Goal: Information Seeking & Learning: Understand process/instructions

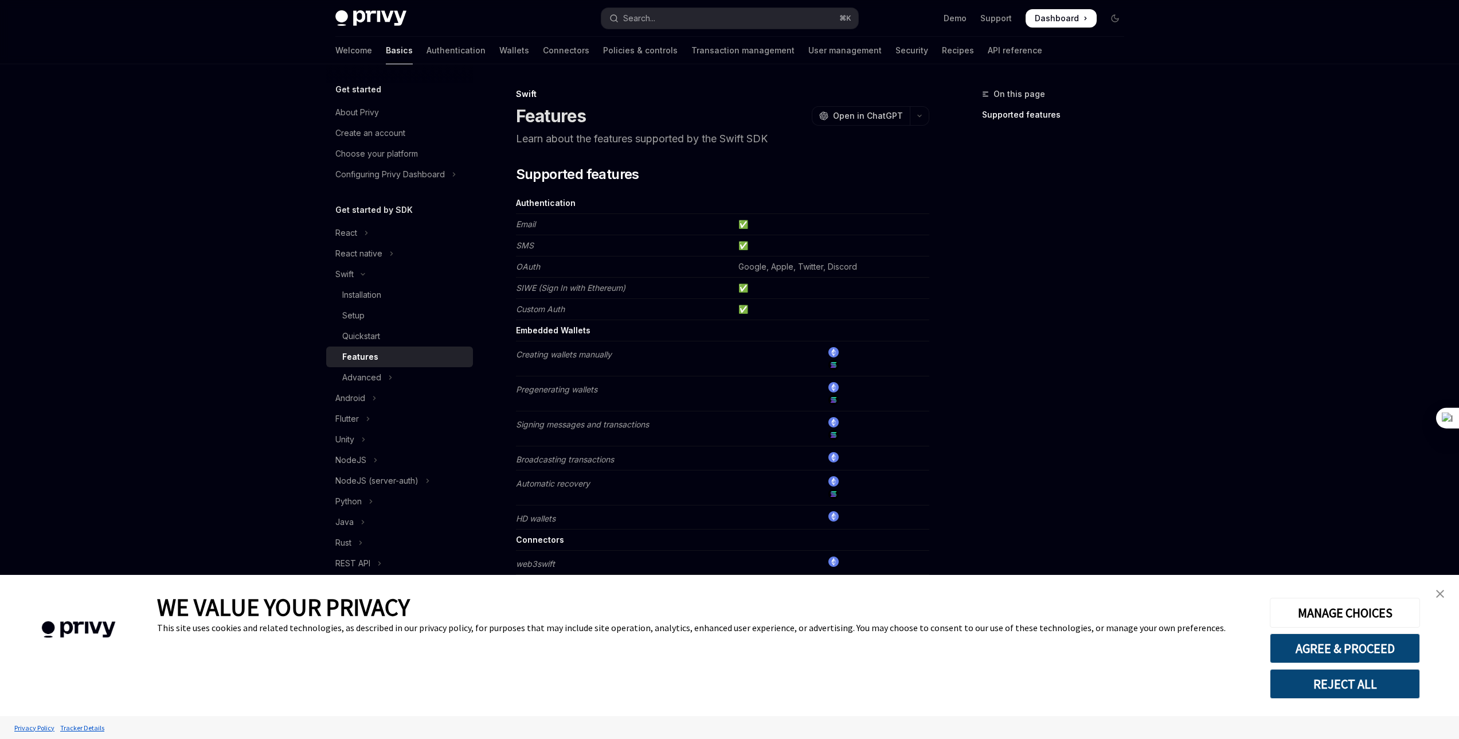
click at [1438, 594] on img "close banner" at bounding box center [1441, 594] width 8 height 8
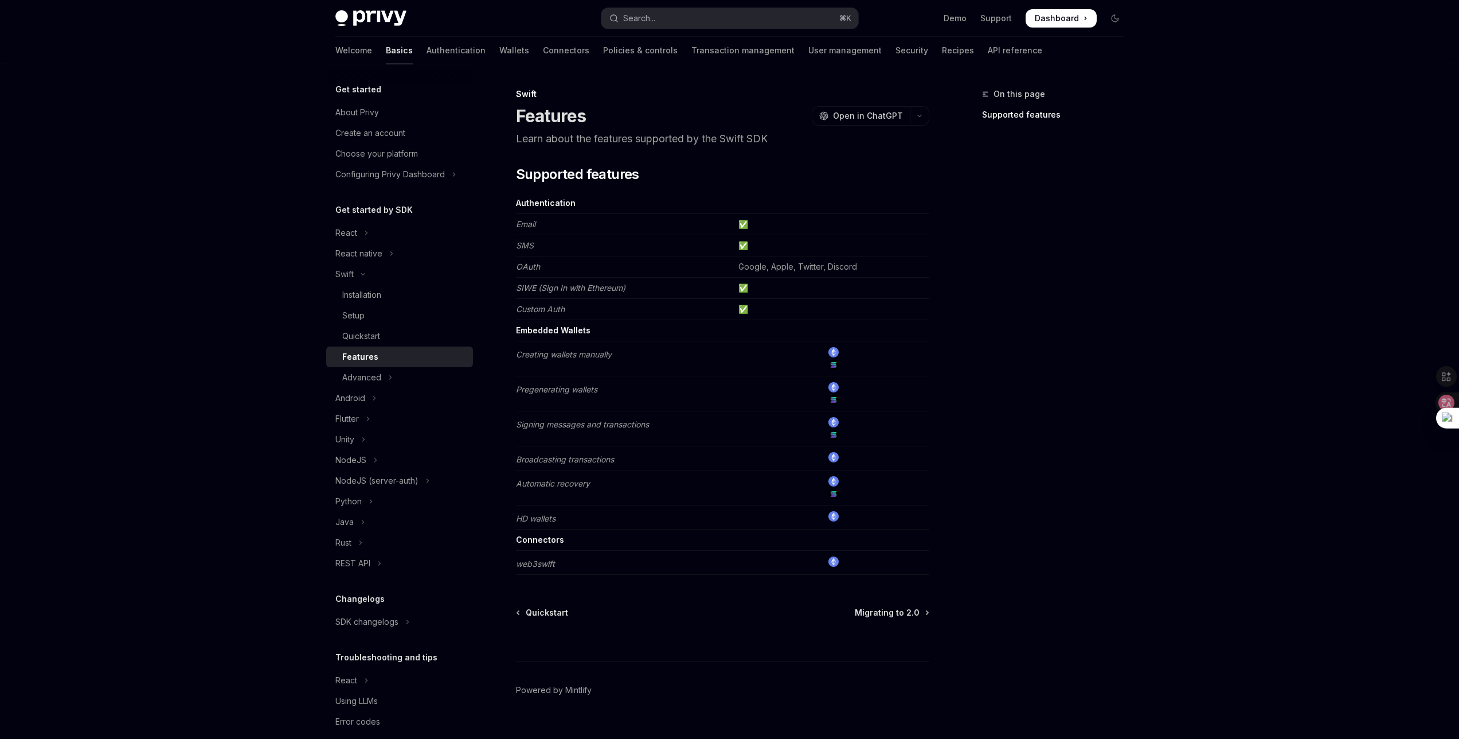
click at [791, 571] on td at bounding box center [832, 563] width 196 height 24
click at [530, 565] on em "web3swift" at bounding box center [535, 564] width 39 height 10
click at [573, 539] on td "Connectors" at bounding box center [625, 539] width 218 height 21
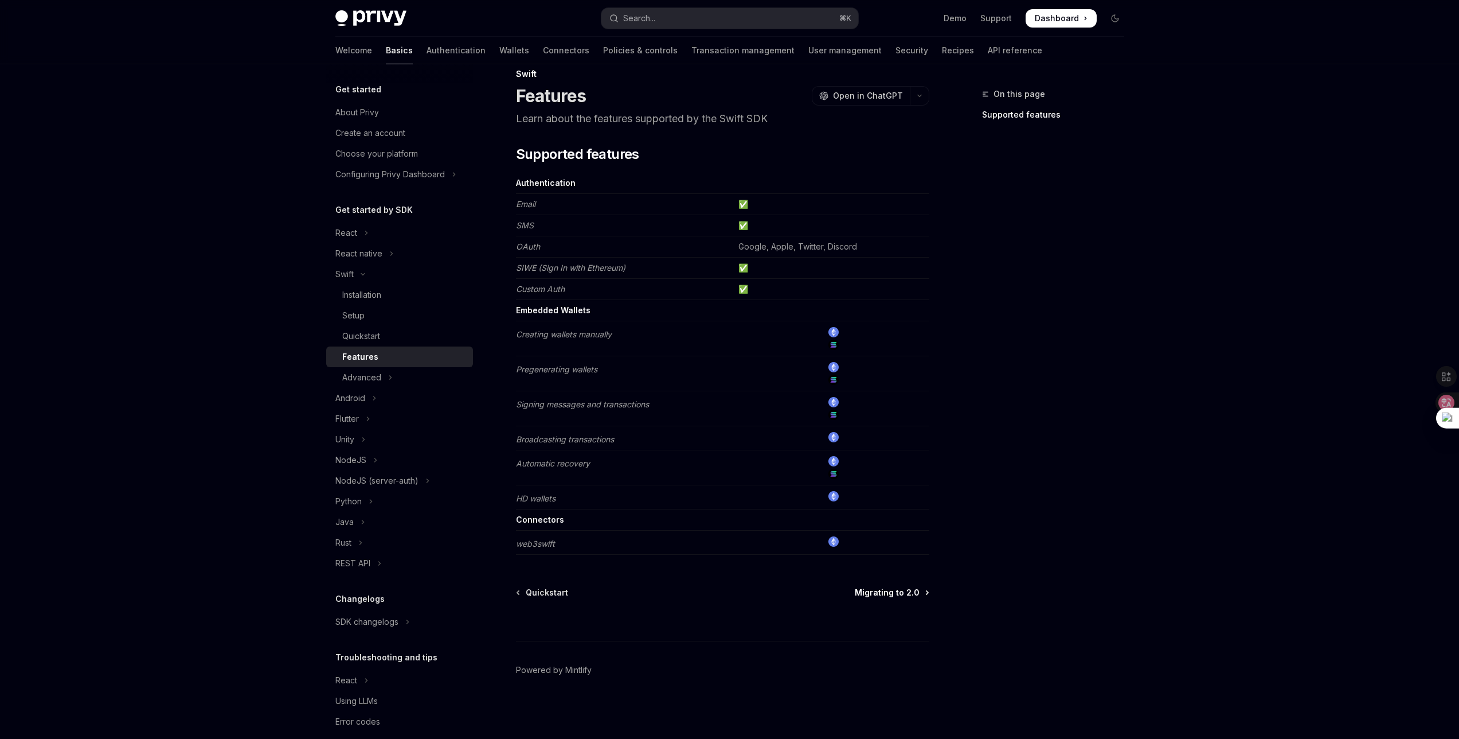
scroll to position [21, 0]
click at [885, 595] on span "Migrating to 2.0" at bounding box center [887, 591] width 65 height 11
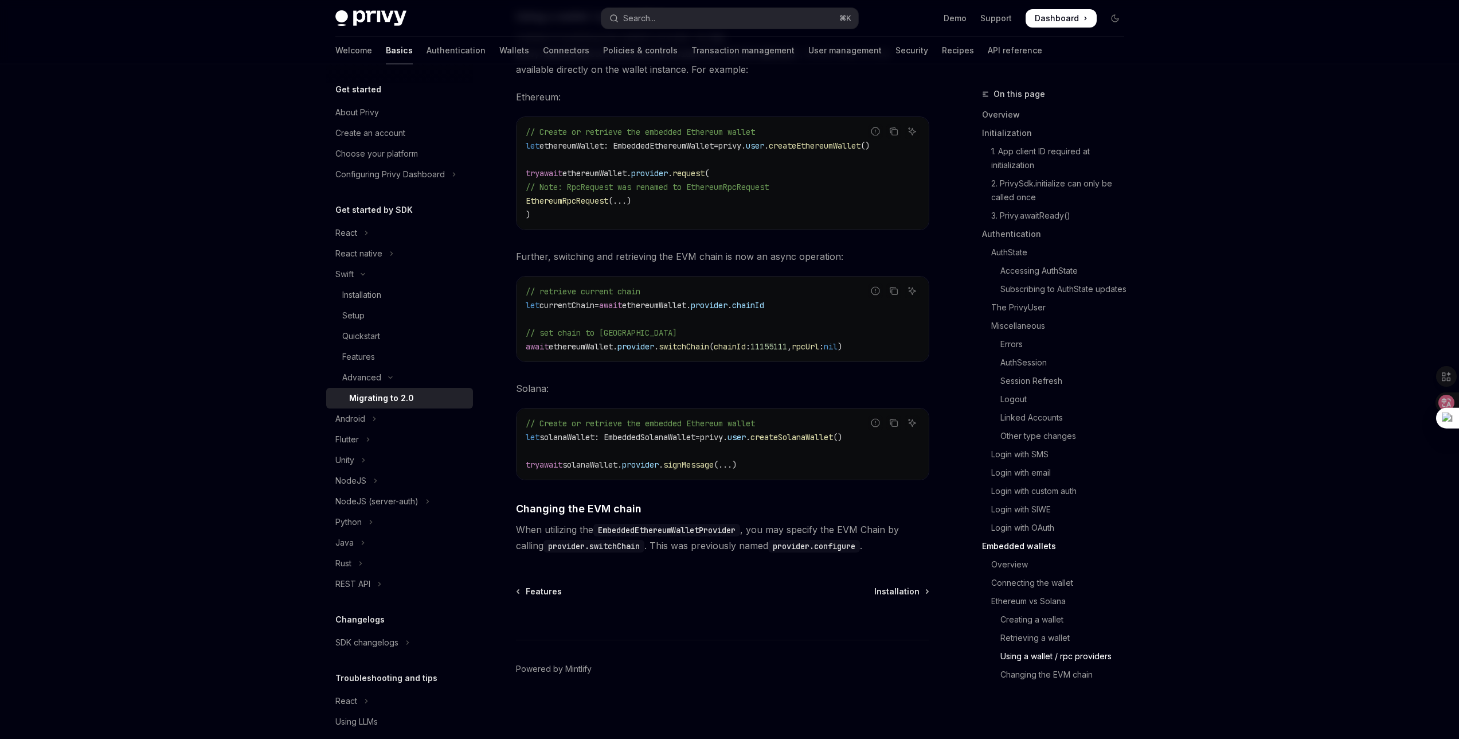
scroll to position [4776, 0]
click at [904, 592] on span "Installation" at bounding box center [897, 591] width 45 height 11
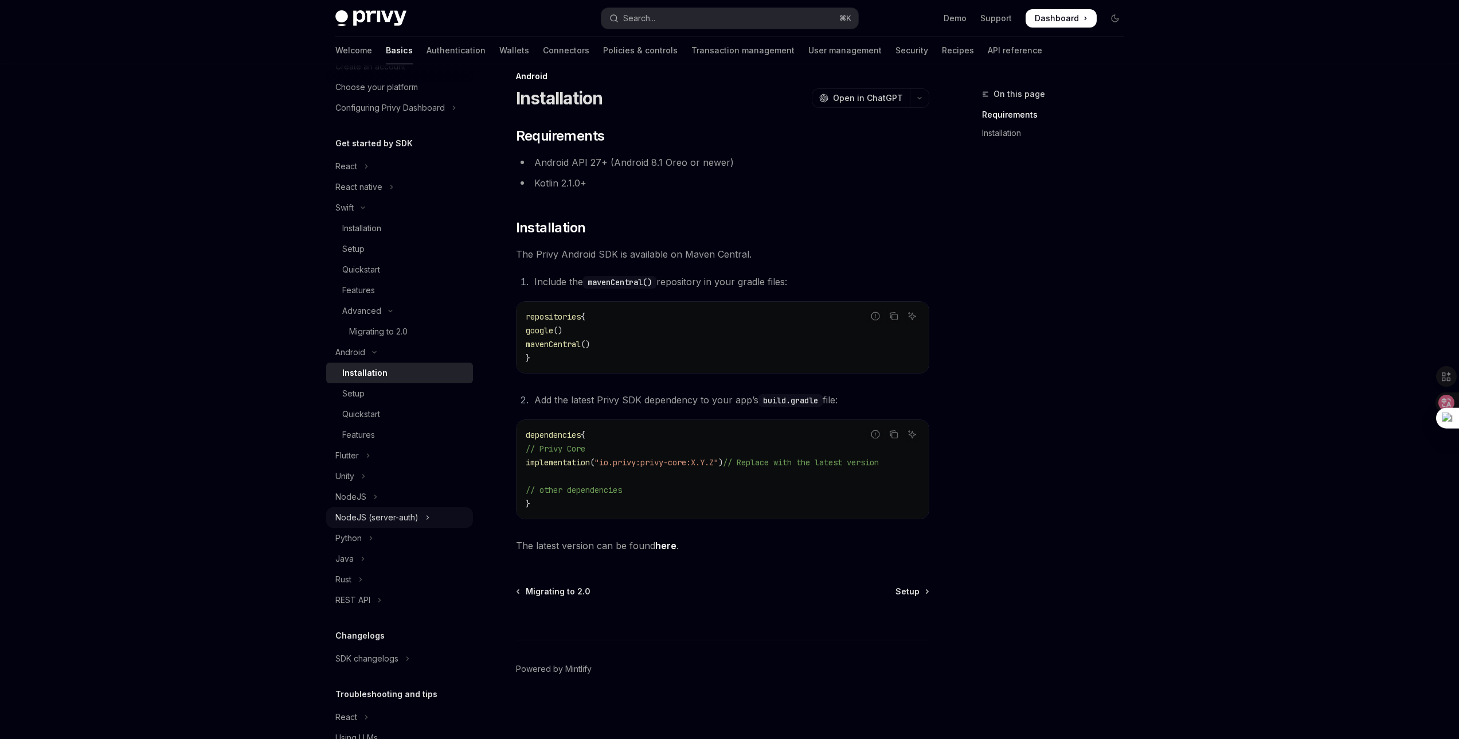
scroll to position [119, 0]
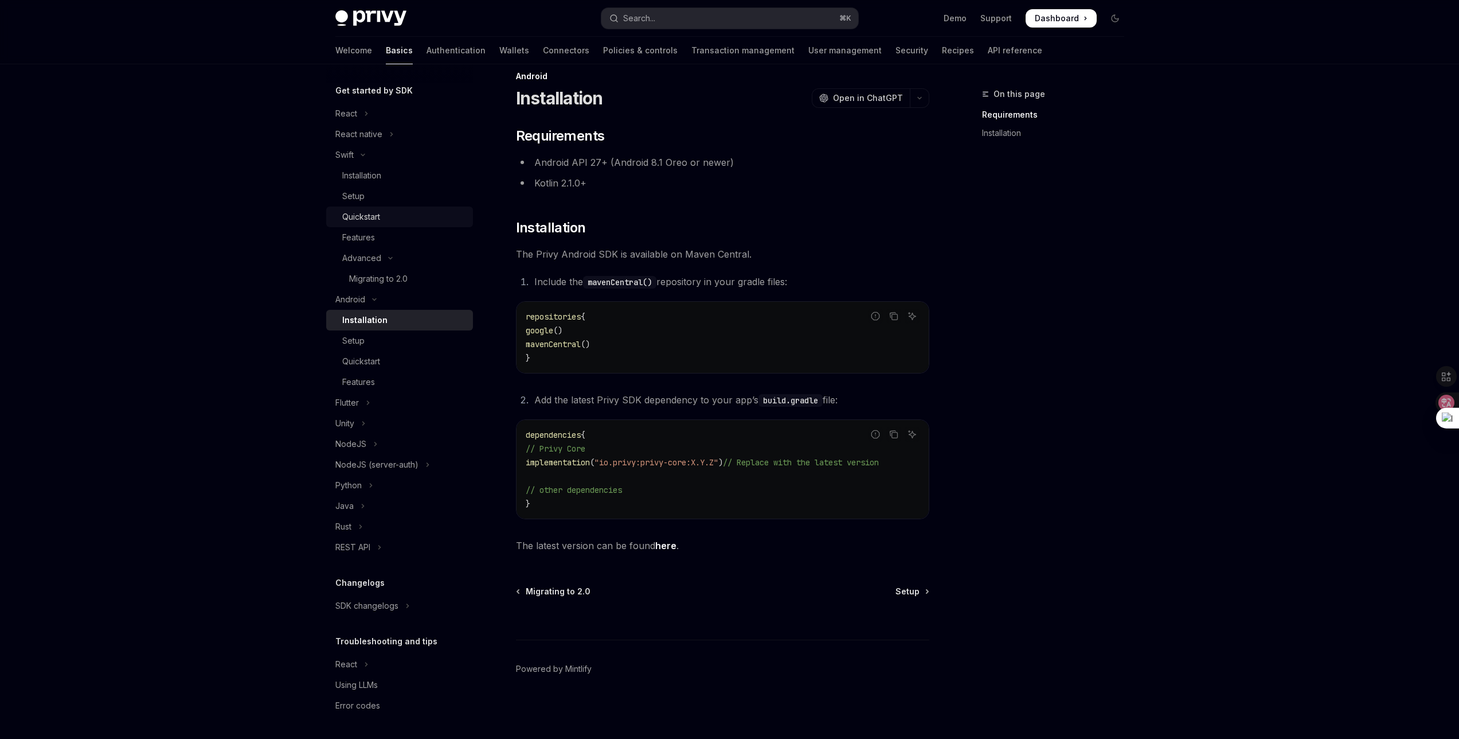
click at [387, 208] on link "Quickstart" at bounding box center [399, 216] width 147 height 21
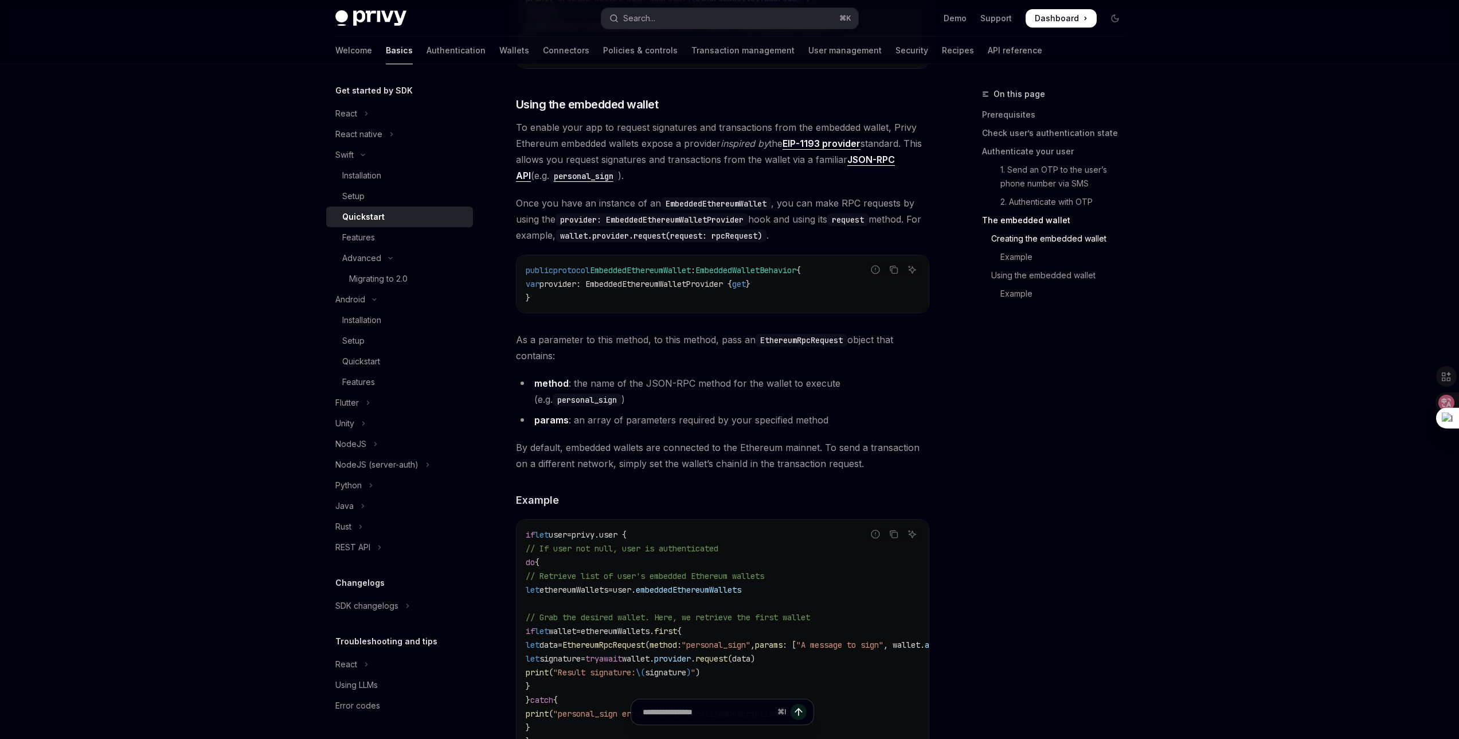
scroll to position [2157, 0]
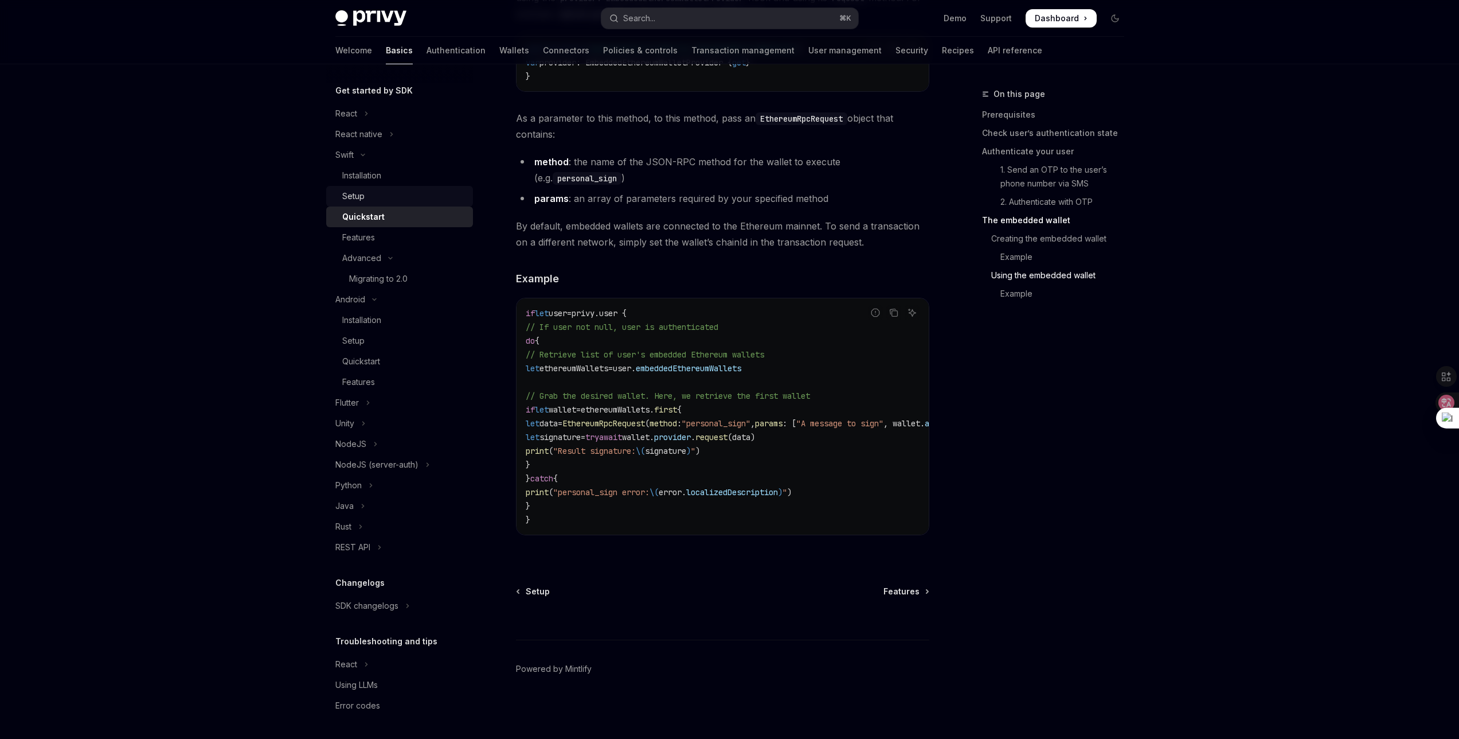
drag, startPoint x: 392, startPoint y: 199, endPoint x: 395, endPoint y: 205, distance: 6.2
click at [392, 198] on div "Setup" at bounding box center [404, 196] width 124 height 14
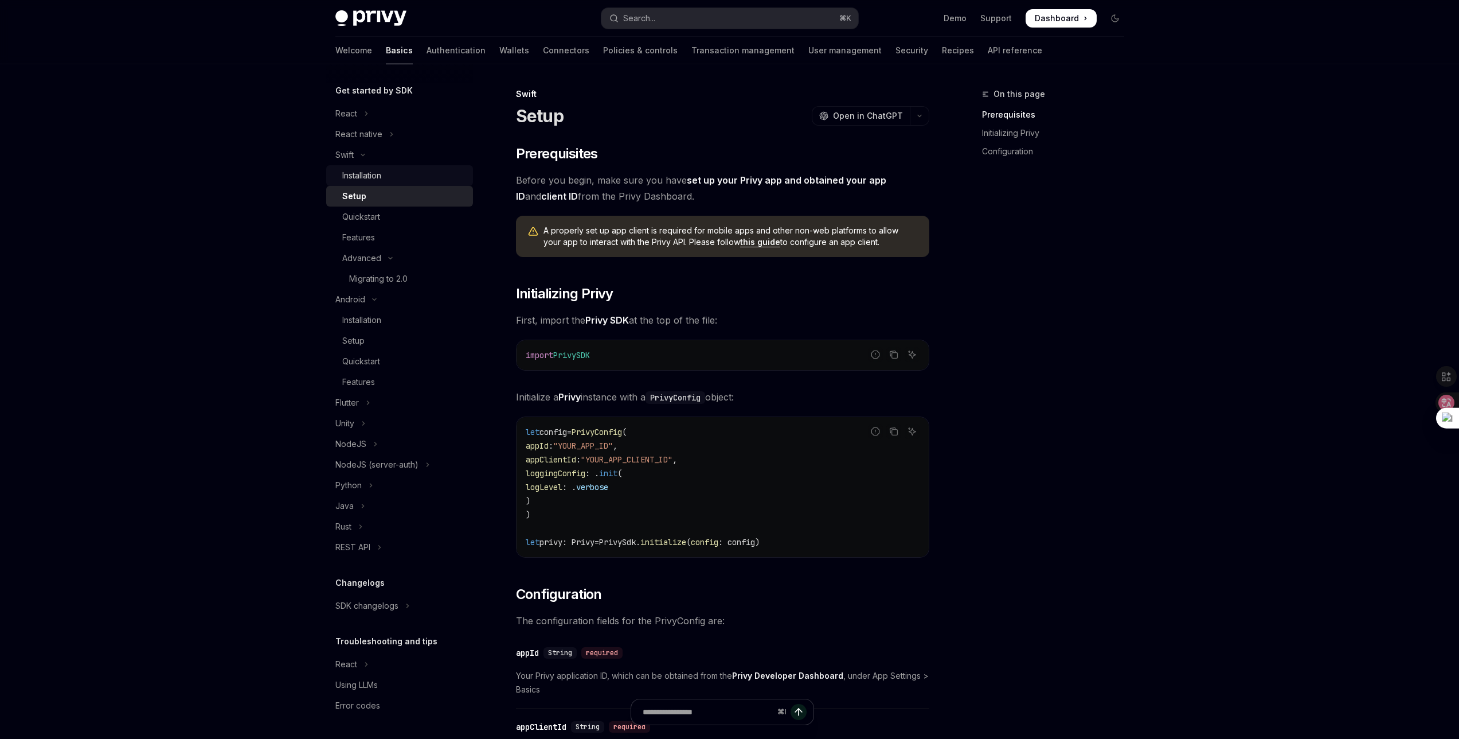
click at [391, 175] on div "Installation" at bounding box center [404, 176] width 124 height 14
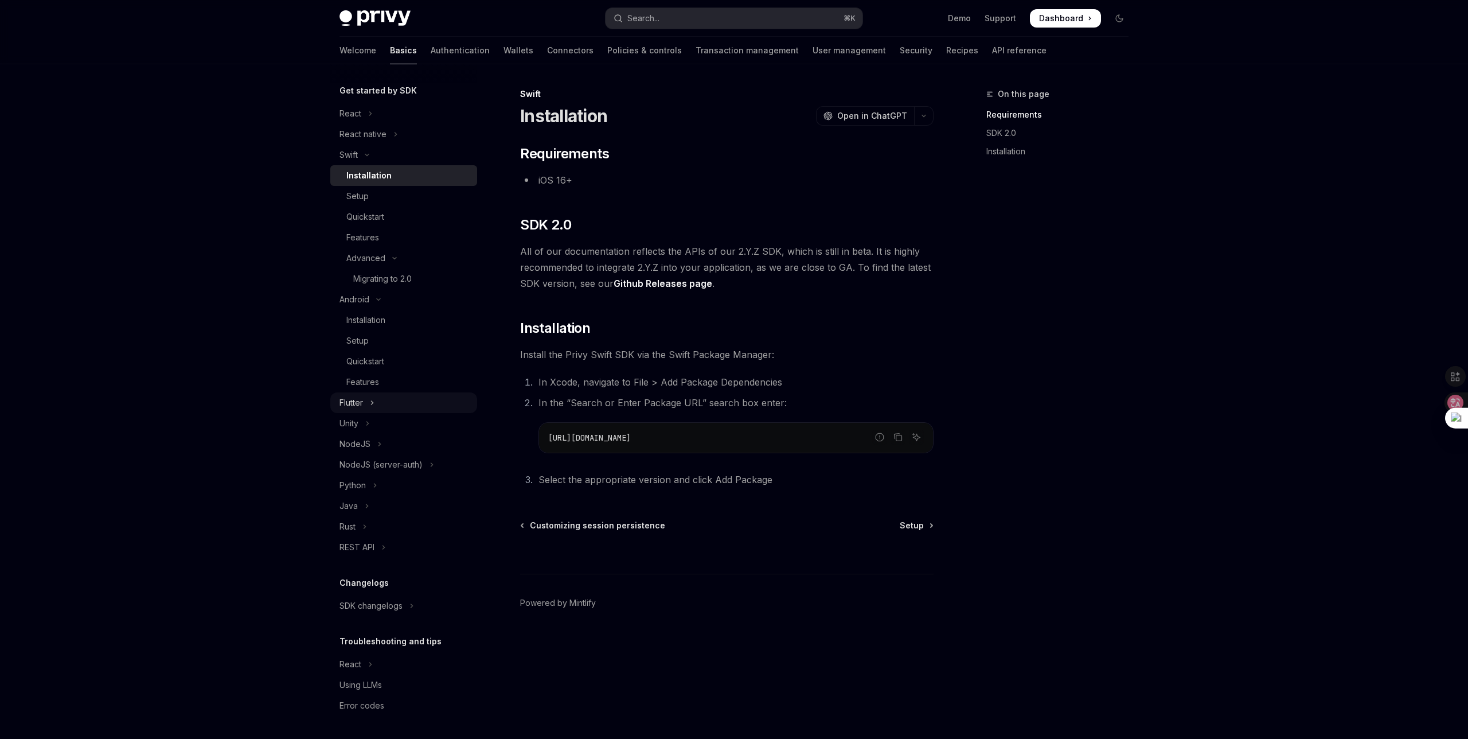
click at [382, 403] on button "Flutter" at bounding box center [403, 402] width 147 height 21
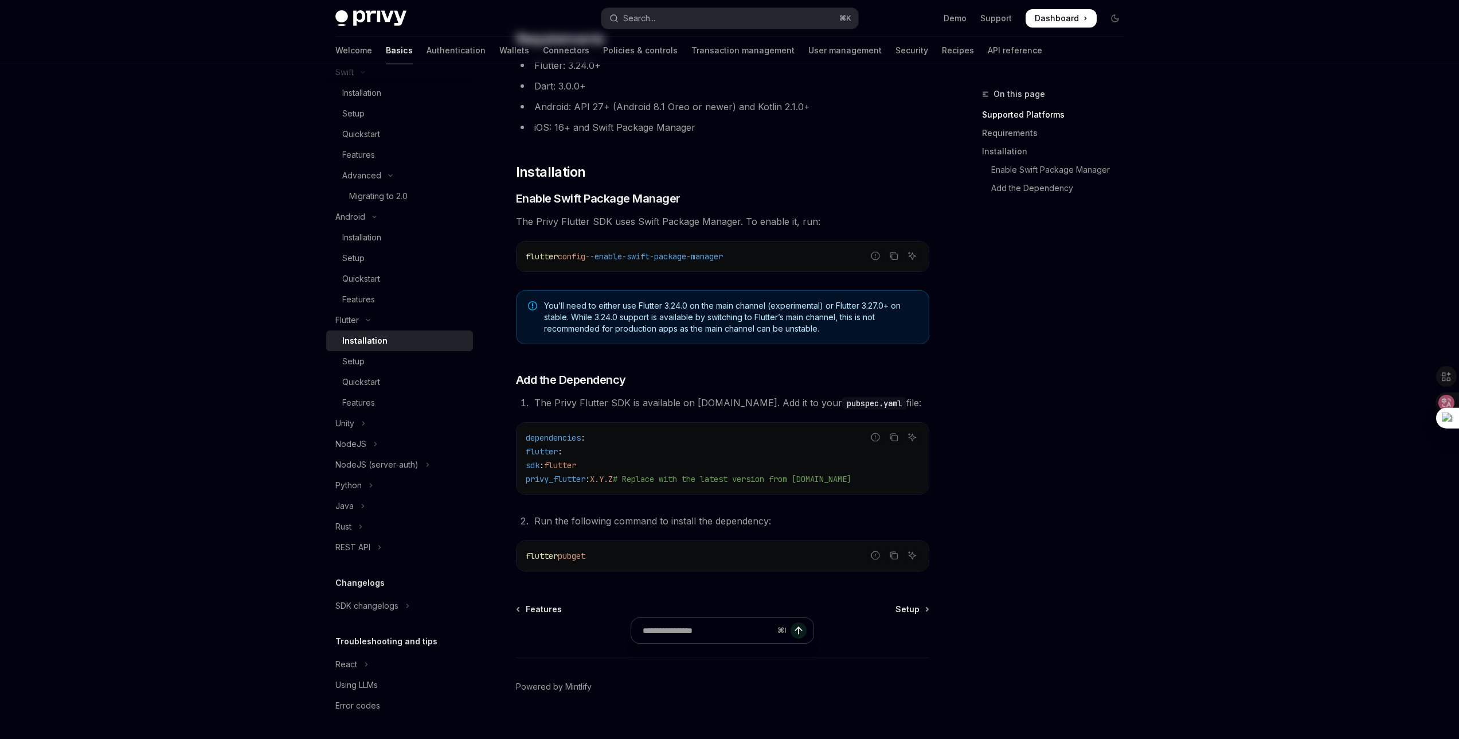
scroll to position [245, 0]
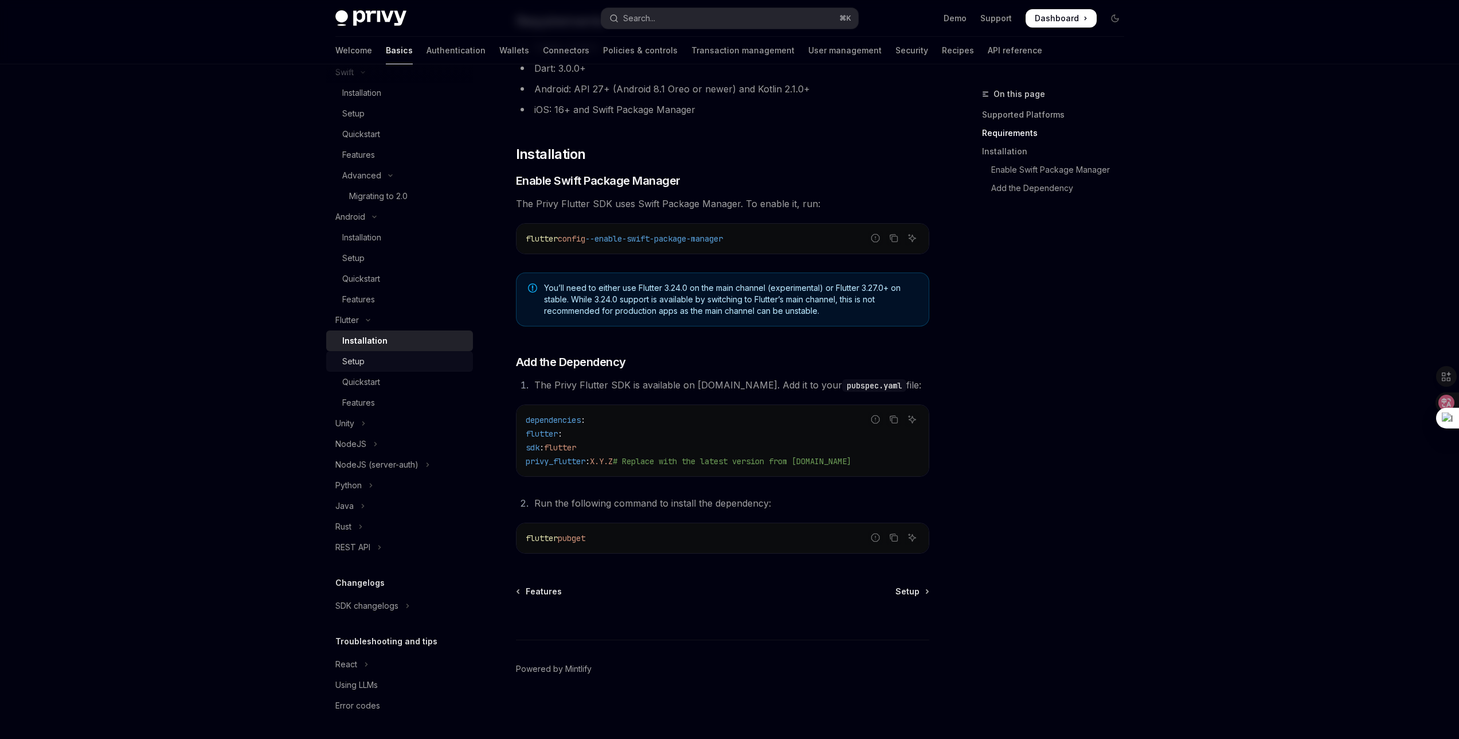
click at [376, 357] on div "Setup" at bounding box center [404, 361] width 124 height 14
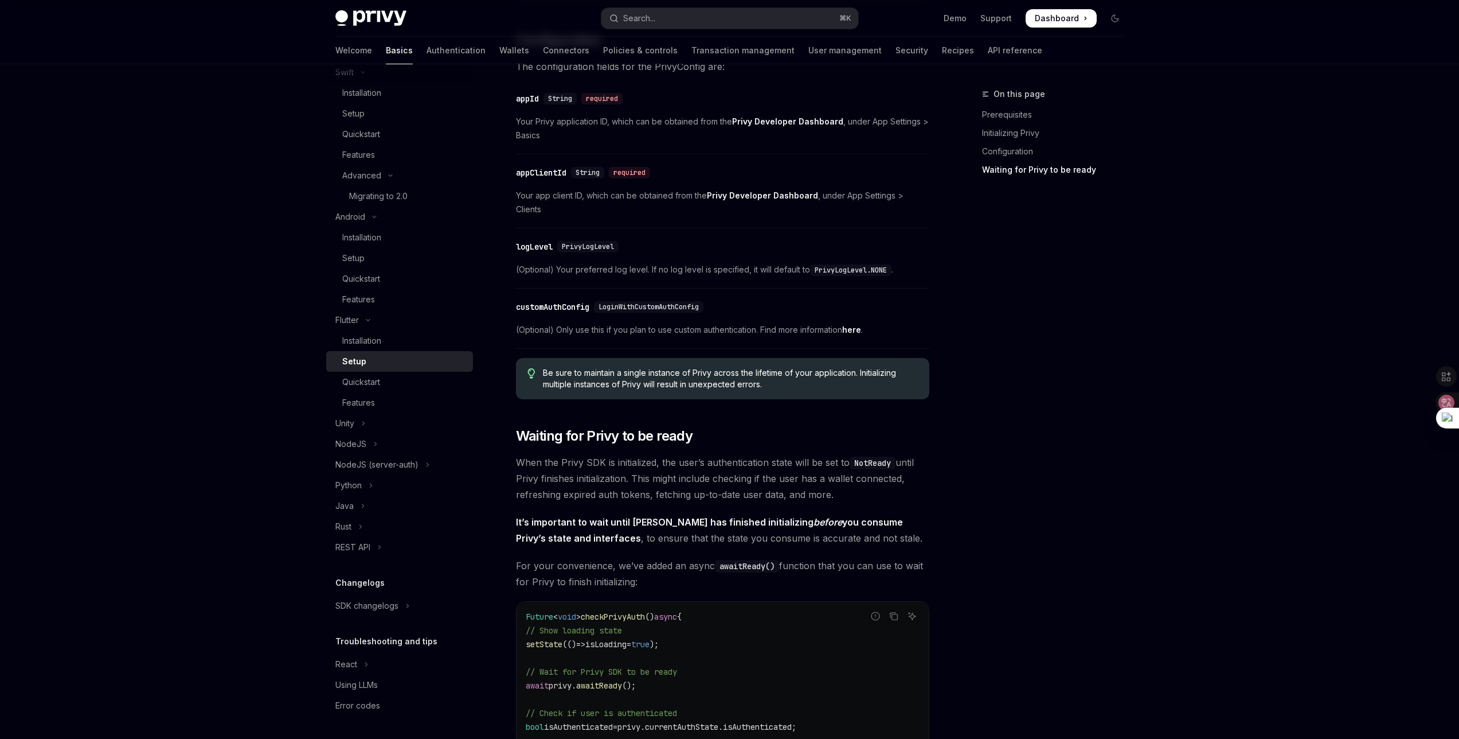
scroll to position [1036, 0]
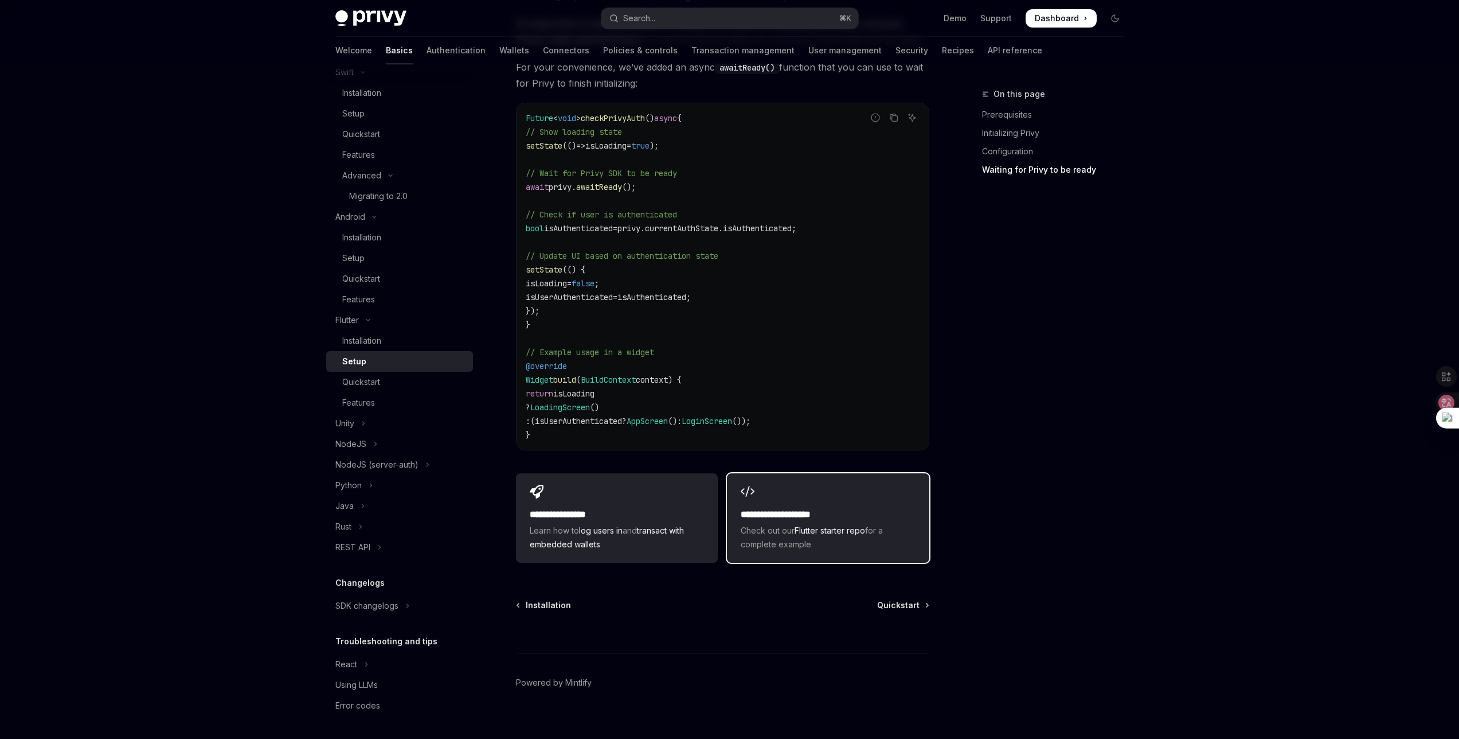
click at [788, 524] on span "Check out our Flutter starter repo for a complete example" at bounding box center [828, 538] width 174 height 28
click at [369, 344] on div "Installation" at bounding box center [361, 341] width 39 height 14
type textarea "*"
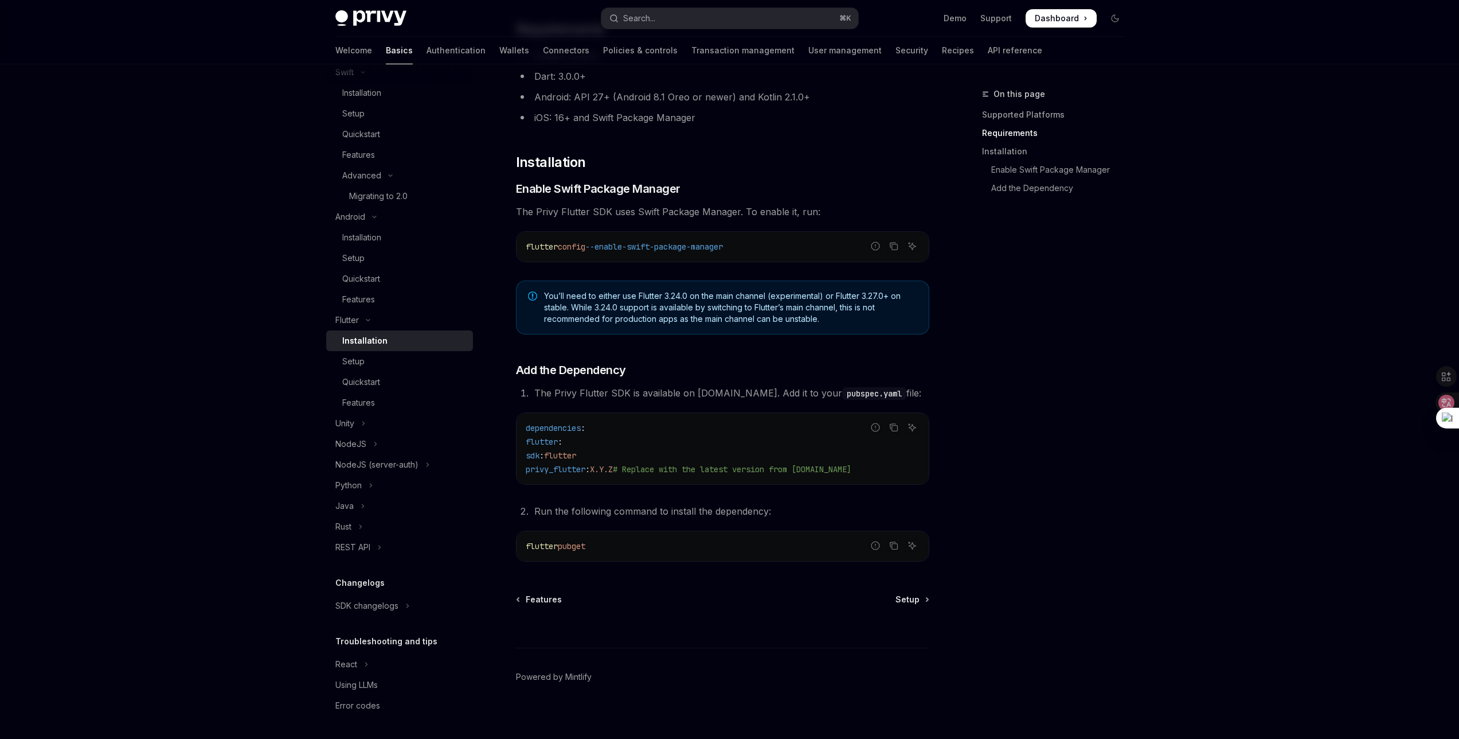
scroll to position [245, 0]
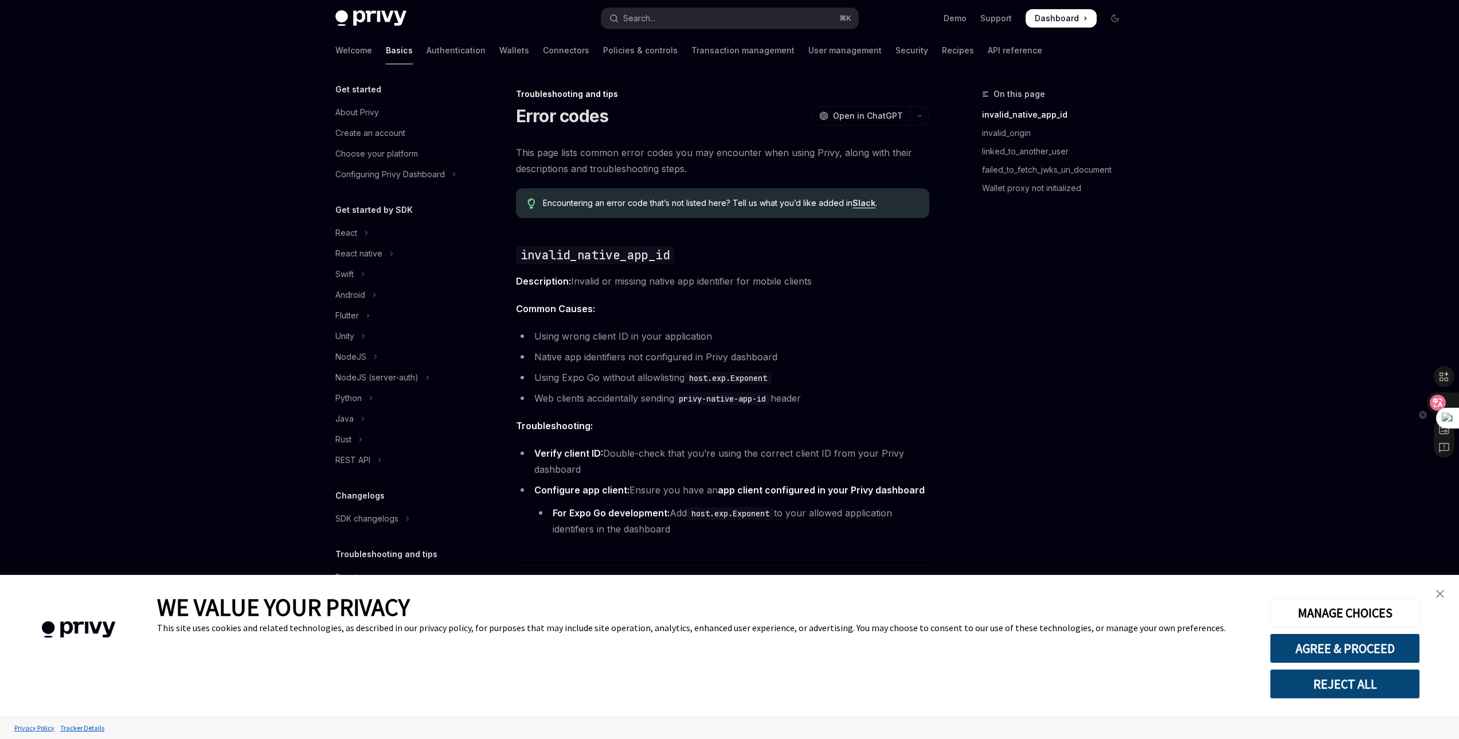
click at [1438, 397] on icon at bounding box center [1438, 402] width 11 height 11
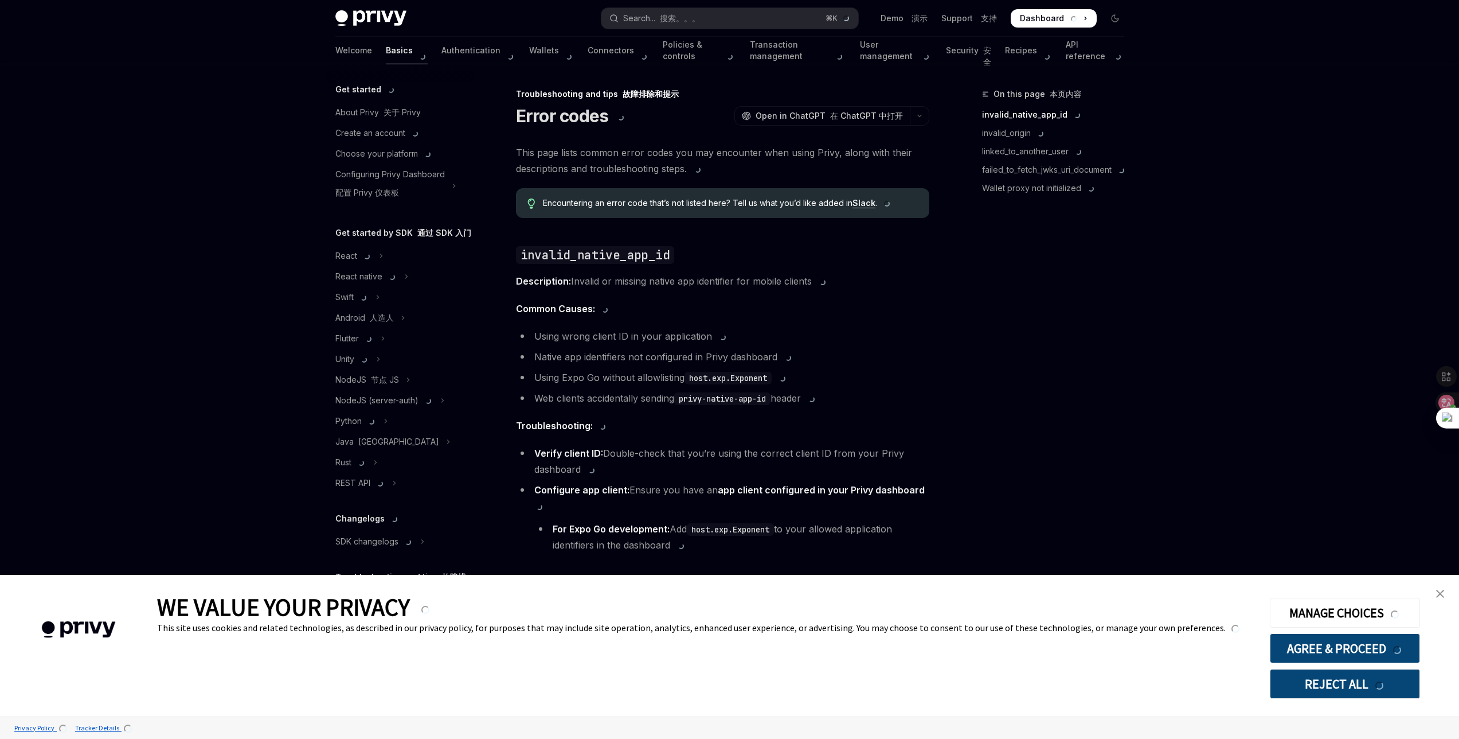
click at [1079, 333] on div "On this page 本页内容 invalid_native_app_id invalid_origin linked_to_another_user f…" at bounding box center [1046, 412] width 174 height 651
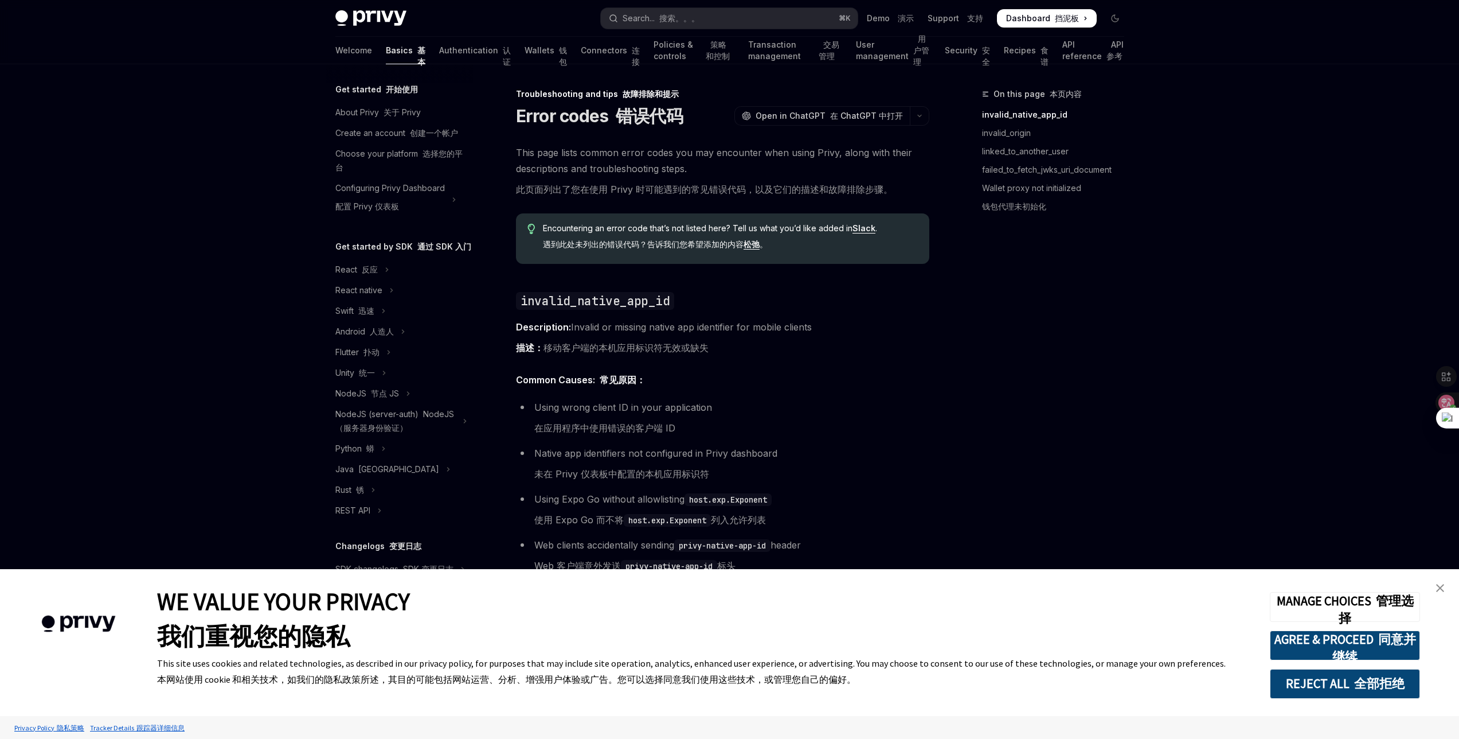
drag, startPoint x: 1443, startPoint y: 590, endPoint x: 1437, endPoint y: 588, distance: 6.2
click at [1443, 590] on img "close banner" at bounding box center [1441, 588] width 8 height 8
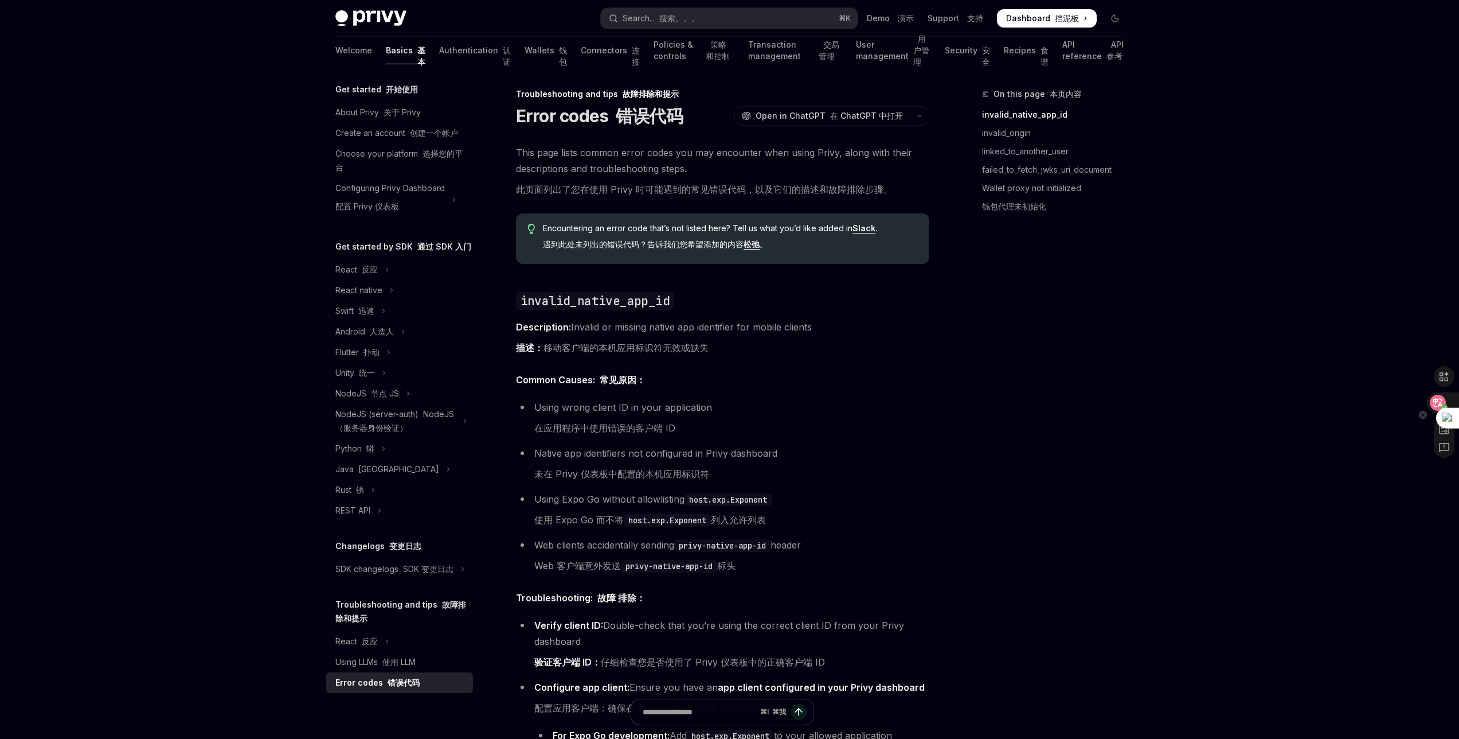
click at [1446, 396] on div at bounding box center [1442, 402] width 31 height 21
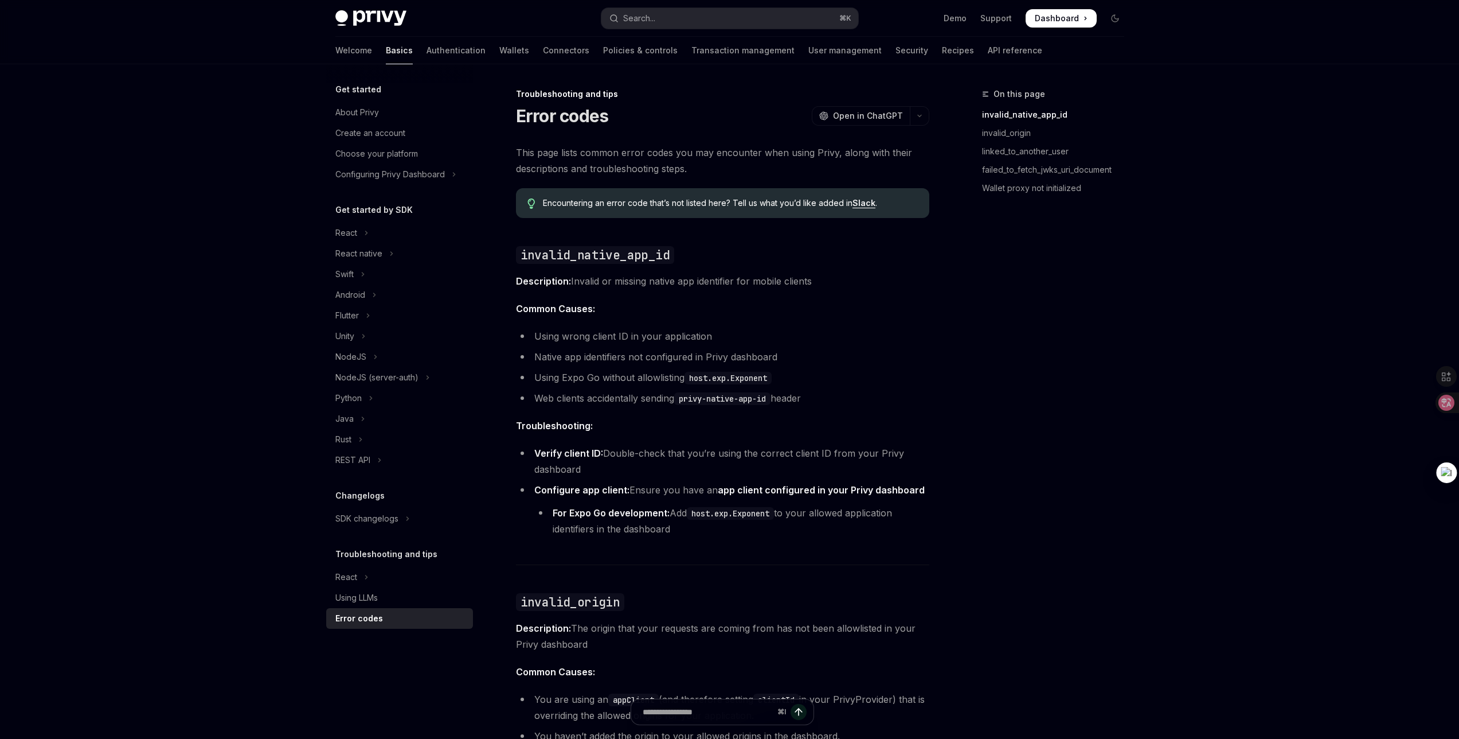
drag, startPoint x: 1445, startPoint y: 415, endPoint x: 1442, endPoint y: 469, distance: 54.5
click at [1442, 469] on div at bounding box center [1447, 472] width 21 height 21
click at [927, 311] on span "Common Causes:" at bounding box center [722, 308] width 413 height 16
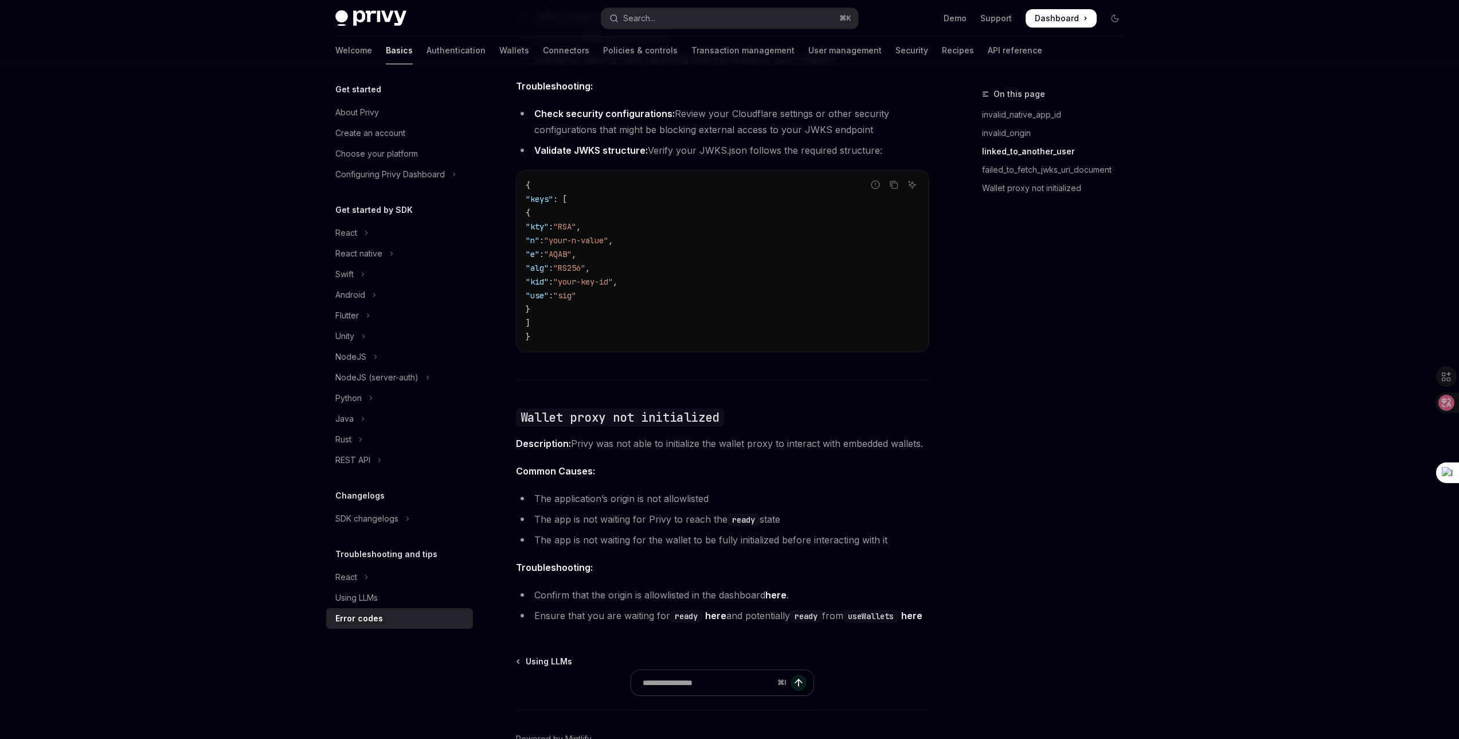
scroll to position [1576, 0]
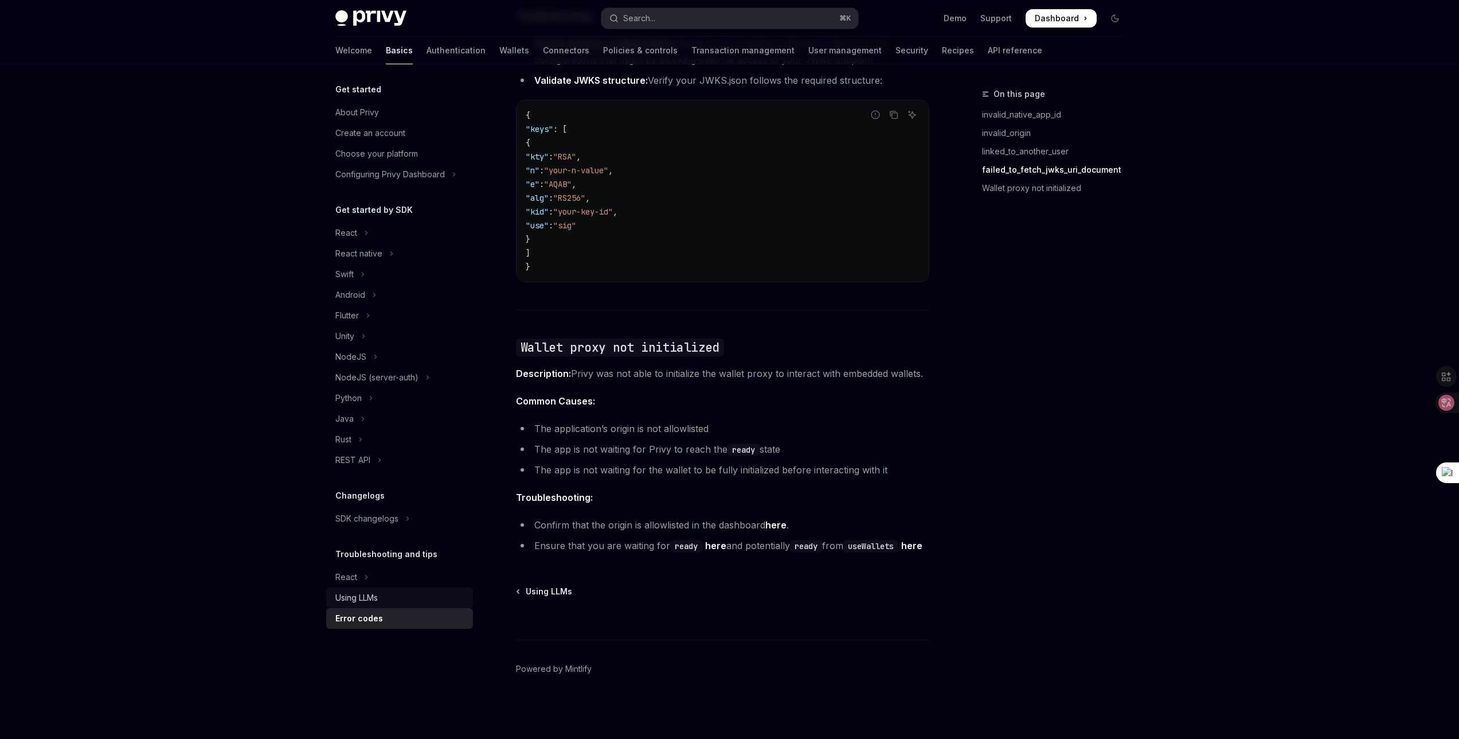
click at [352, 601] on div "Using LLMs" at bounding box center [356, 598] width 42 height 14
type textarea "*"
